Goal: Information Seeking & Learning: Check status

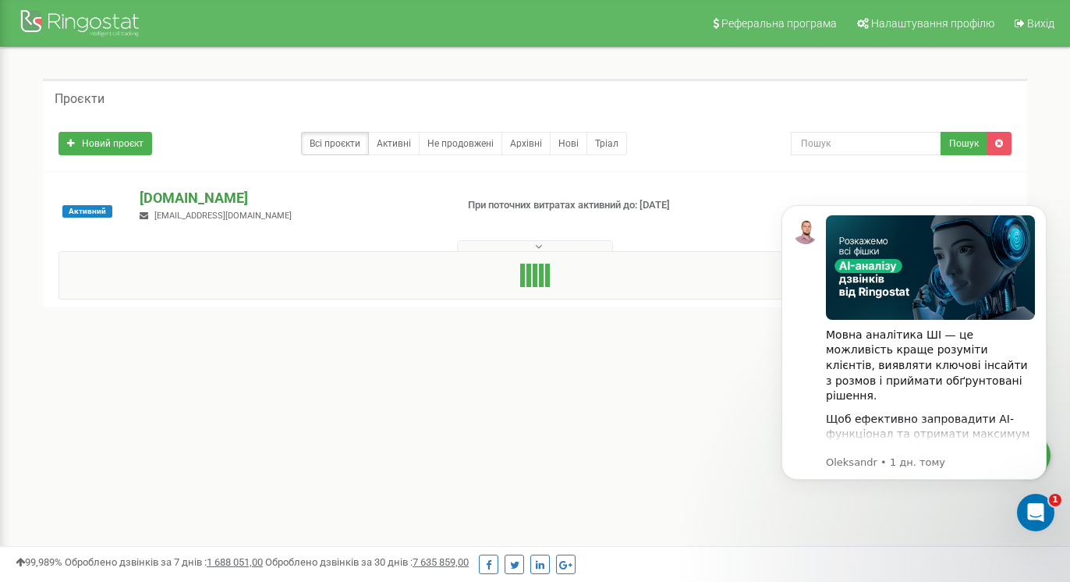
click at [193, 199] on p "[DOMAIN_NAME]" at bounding box center [291, 198] width 302 height 20
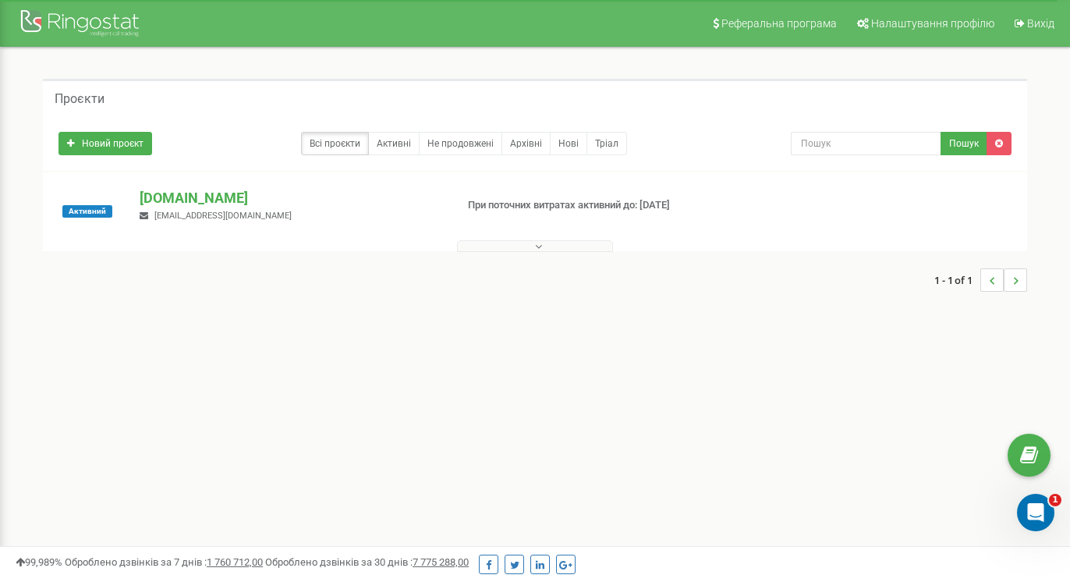
click at [186, 206] on p "[DOMAIN_NAME]" at bounding box center [291, 198] width 302 height 20
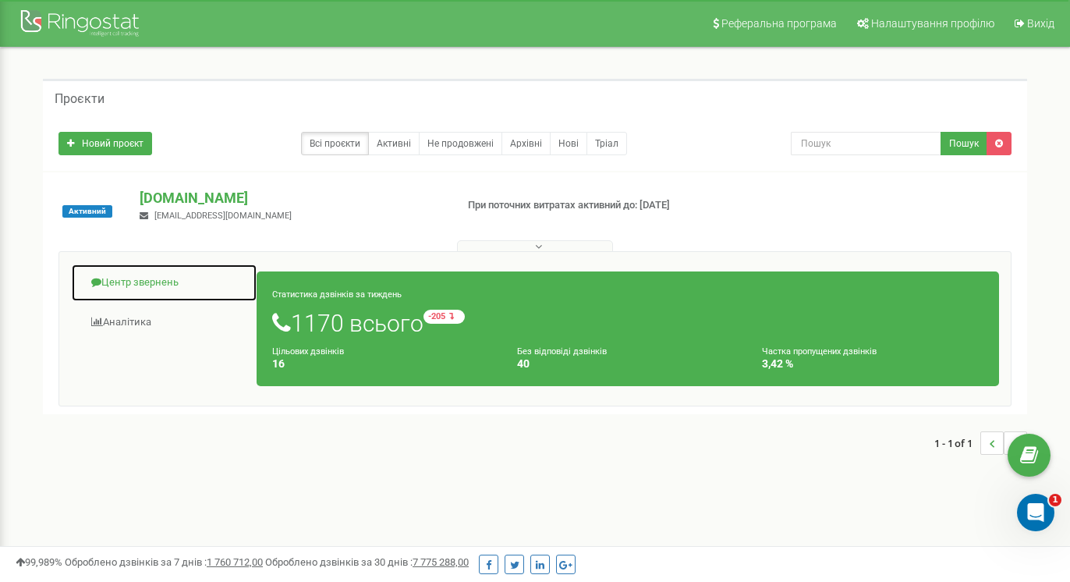
click at [147, 282] on link "Центр звернень" at bounding box center [164, 283] width 186 height 38
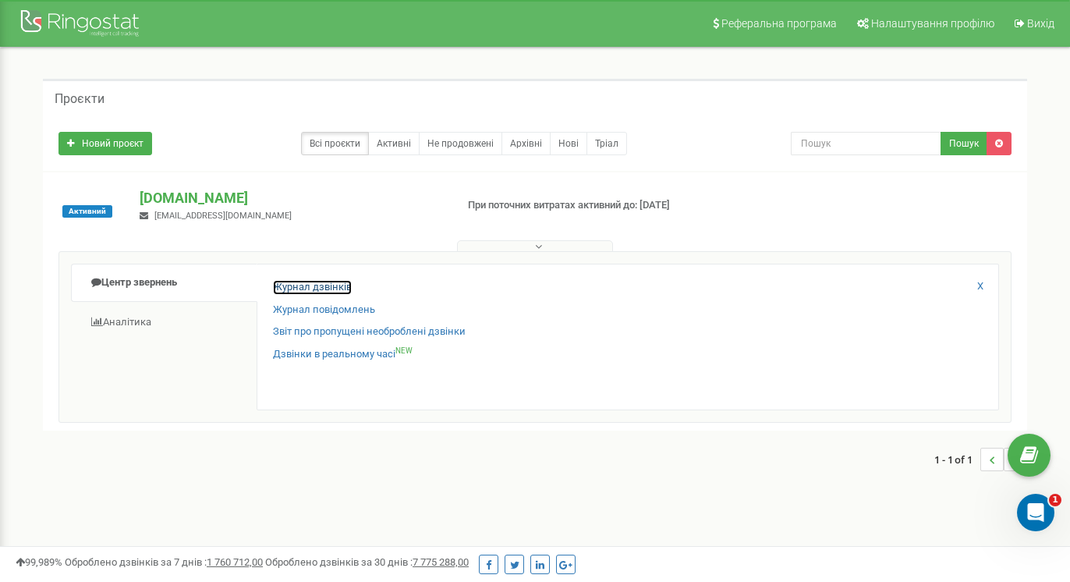
click at [314, 288] on link "Журнал дзвінків" at bounding box center [312, 287] width 79 height 15
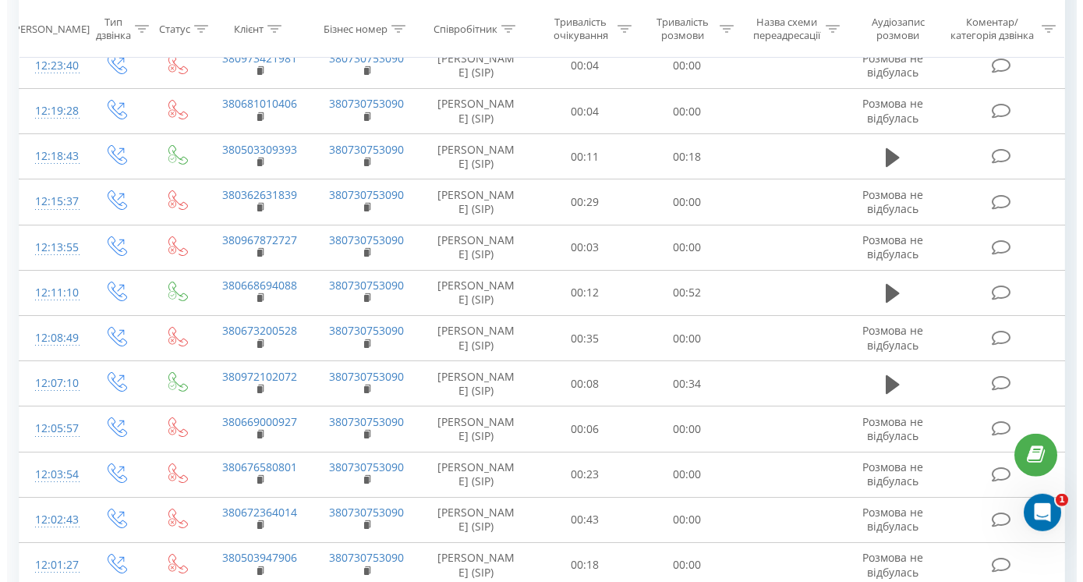
scroll to position [557, 0]
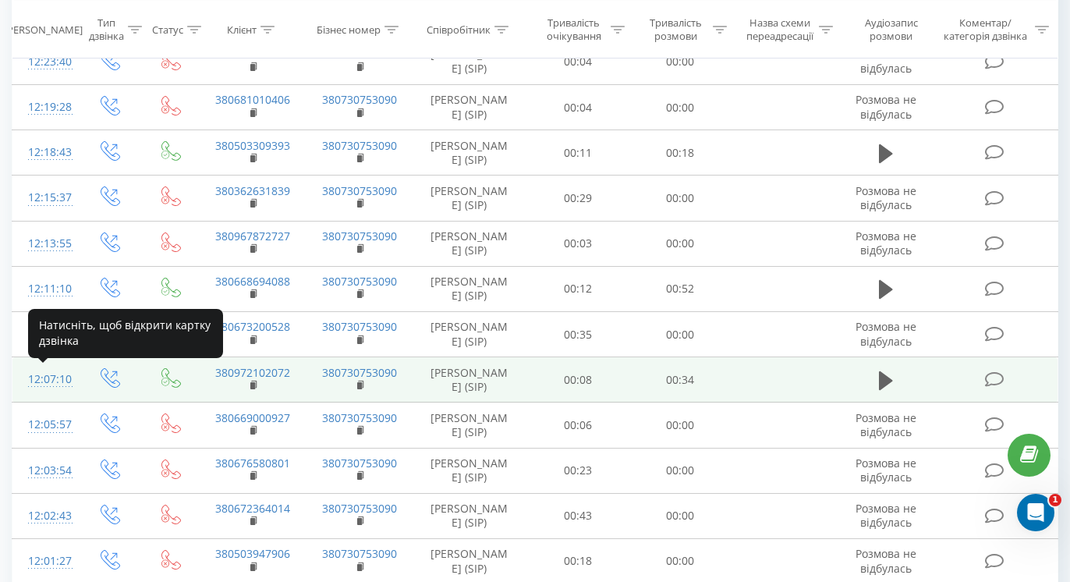
click at [59, 377] on div "12:07:10" at bounding box center [45, 379] width 34 height 30
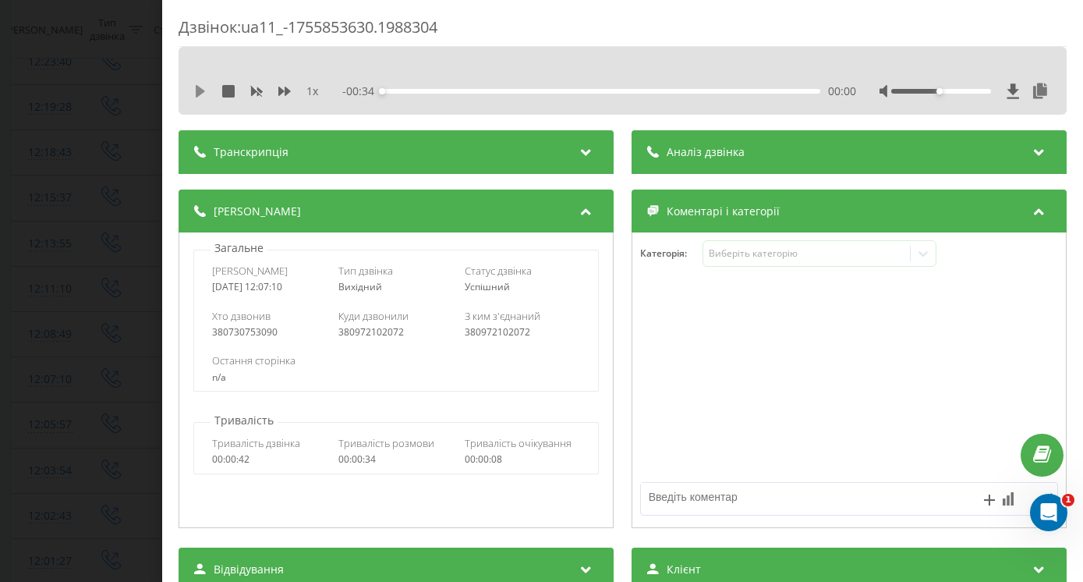
click at [195, 94] on icon at bounding box center [200, 91] width 12 height 12
click at [968, 92] on div at bounding box center [966, 91] width 172 height 16
drag, startPoint x: 940, startPoint y: 90, endPoint x: 999, endPoint y: 87, distance: 59.3
click at [999, 87] on div at bounding box center [966, 91] width 172 height 16
click at [197, 91] on icon at bounding box center [197, 91] width 3 height 12
